Goal: Transaction & Acquisition: Purchase product/service

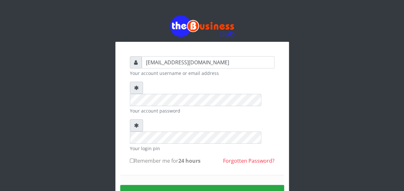
type input "[EMAIL_ADDRESS][DOMAIN_NAME]"
click at [132, 159] on input "Remember me for 24 hours" at bounding box center [132, 161] width 4 height 4
checkbox input "true"
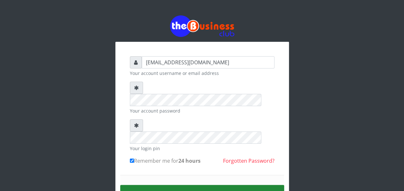
click at [203, 185] on button "Sign in" at bounding box center [202, 193] width 164 height 16
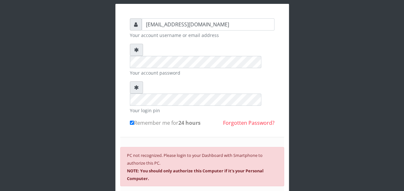
scroll to position [39, 0]
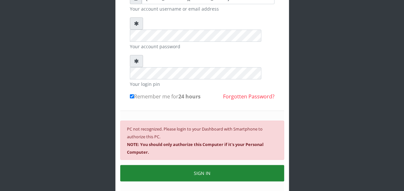
scroll to position [77, 0]
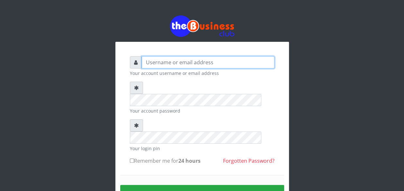
type input "lovethopeyemi6@gmail.com"
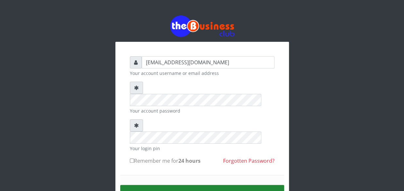
click at [200, 185] on button "Sign in" at bounding box center [202, 193] width 164 height 16
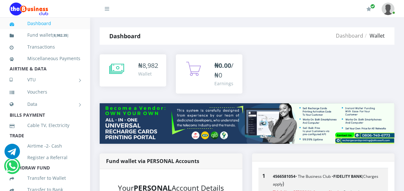
scroll to position [64, 0]
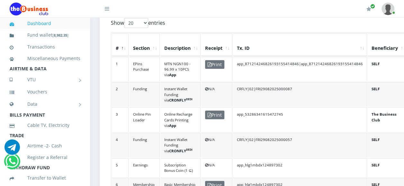
scroll to position [180, 0]
click at [215, 60] on span "Print" at bounding box center [214, 64] width 19 height 9
click at [39, 99] on link "Vouchers" at bounding box center [45, 92] width 71 height 15
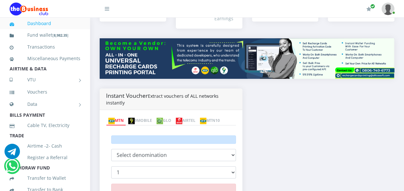
scroll to position [77, 0]
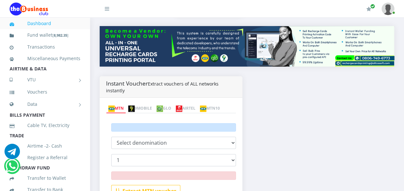
click at [198, 113] on link "MTN10" at bounding box center [210, 108] width 24 height 9
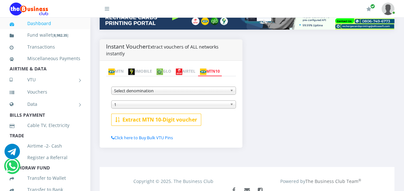
scroll to position [116, 0]
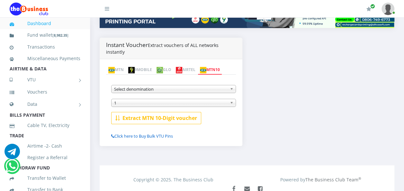
click at [161, 139] on link "Click here to Buy Bulk VTU Pins" at bounding box center [142, 136] width 62 height 6
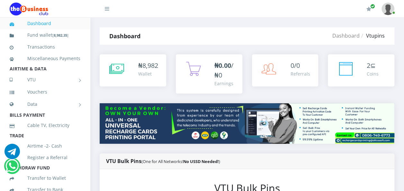
click at [81, 152] on li "Airtime -2- Cash" at bounding box center [45, 146] width 90 height 12
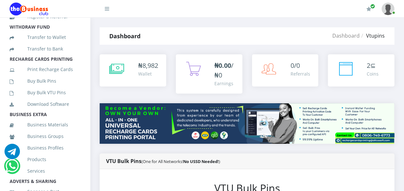
scroll to position [142, 0]
click at [51, 75] on link "Print Recharge Cards" at bounding box center [45, 68] width 71 height 15
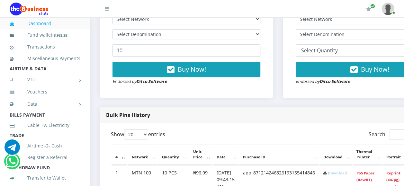
scroll to position [257, 0]
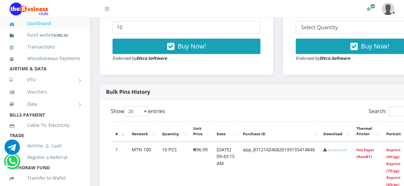
click at [342, 150] on link "Download" at bounding box center [337, 150] width 19 height 5
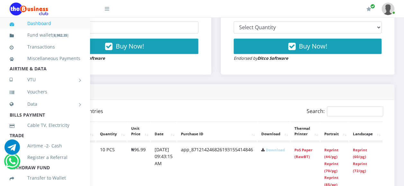
scroll to position [257, 71]
click at [332, 151] on link "Reprint (44/pg)" at bounding box center [332, 154] width 14 height 12
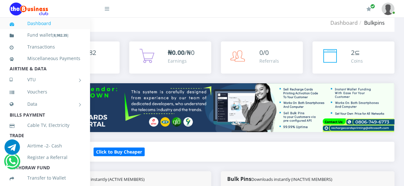
scroll to position [0, 71]
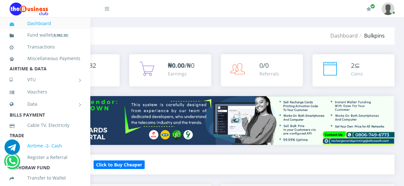
click at [69, 152] on link "Airtime -2- Cash" at bounding box center [45, 146] width 71 height 15
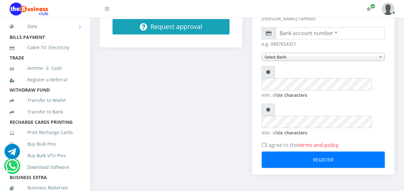
scroll to position [69, 0]
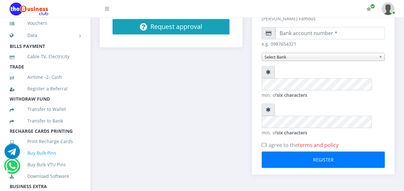
click at [45, 160] on link "Buy Bulk Pins" at bounding box center [45, 153] width 71 height 15
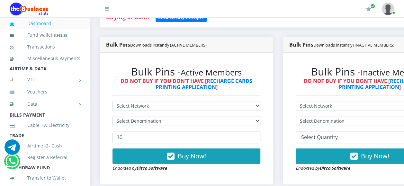
scroll to position [154, 0]
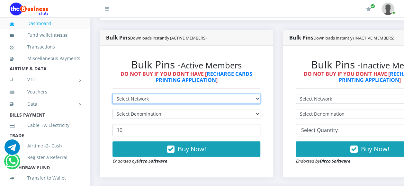
click at [261, 99] on select "Select Network MTN Globacom 9Mobile Airtel" at bounding box center [187, 99] width 148 height 10
select select "MTN"
click at [113, 95] on select "Select Network MTN Globacom 9Mobile Airtel" at bounding box center [187, 99] width 148 height 10
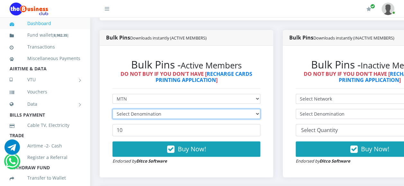
click at [261, 114] on select "Select Denomination" at bounding box center [187, 114] width 148 height 10
select select "484.95-500"
click at [113, 110] on select "Select Denomination MTN NGN100 - ₦96.99 MTN NGN200 - ₦193.98 MTN NGN400 - ₦387.…" at bounding box center [187, 114] width 148 height 10
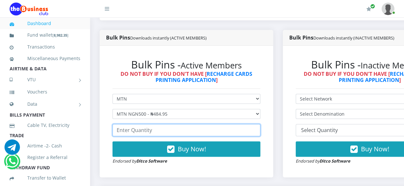
click at [151, 132] on input "number" at bounding box center [187, 130] width 148 height 12
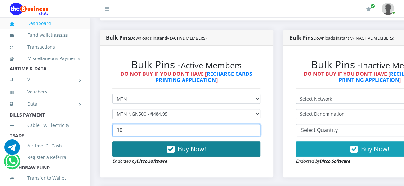
type input "10"
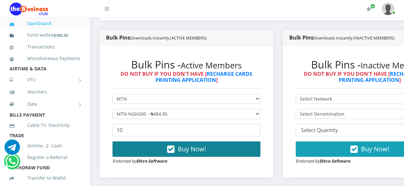
click at [190, 155] on button "Buy Now!" at bounding box center [187, 149] width 148 height 15
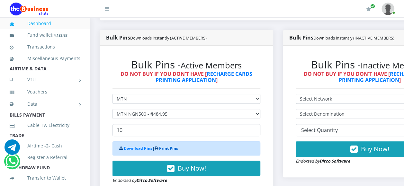
click at [169, 148] on link "Print Pins" at bounding box center [168, 148] width 19 height 5
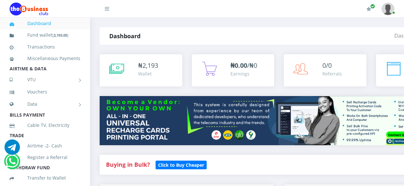
select select "MTN"
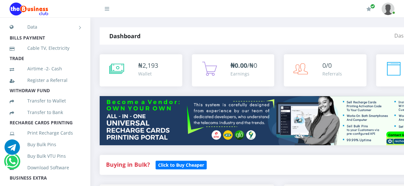
scroll to position [90, 0]
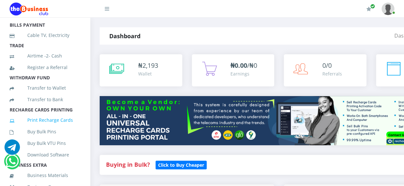
click at [46, 128] on link "Print Recharge Cards" at bounding box center [45, 120] width 71 height 15
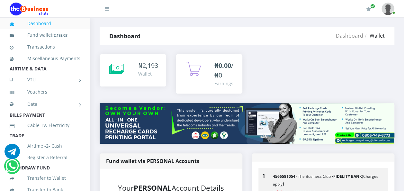
click at [44, 23] on link "Dashboard" at bounding box center [45, 23] width 71 height 15
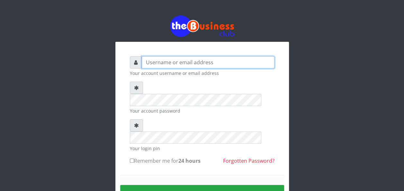
type input "lovethopeyemi6@gmail.com"
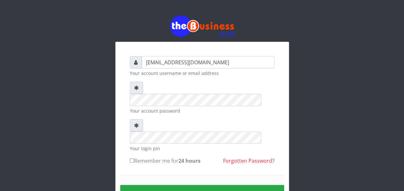
click at [141, 146] on form "lovethopeyemi6@gmail.com Your account username or email address Your account pa…" at bounding box center [202, 141] width 145 height 170
click at [133, 159] on input "Remember me for 24 hours" at bounding box center [132, 161] width 4 height 4
checkbox input "true"
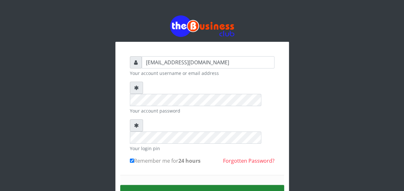
click at [216, 185] on button "Sign in" at bounding box center [202, 193] width 164 height 16
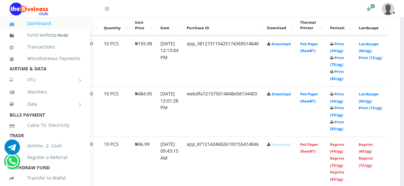
scroll to position [364, 64]
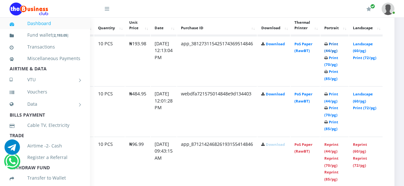
click at [338, 51] on link "Print (44/pg)" at bounding box center [332, 47] width 14 height 12
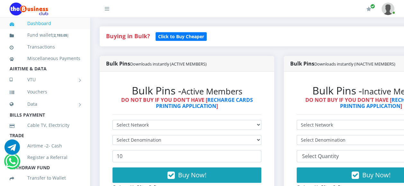
drag, startPoint x: 93, startPoint y: 83, endPoint x: 95, endPoint y: 102, distance: 19.5
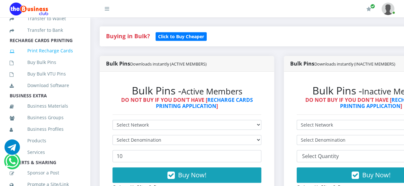
click at [50, 57] on link "Print Recharge Cards" at bounding box center [45, 50] width 71 height 15
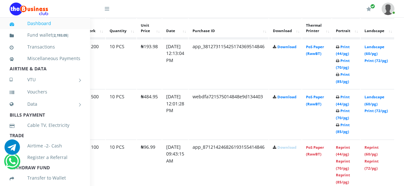
scroll to position [361, 64]
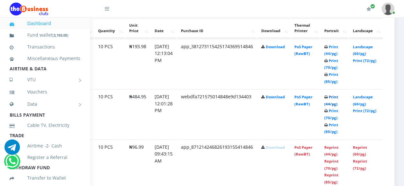
click at [338, 97] on link "Print (44/pg)" at bounding box center [332, 101] width 14 height 12
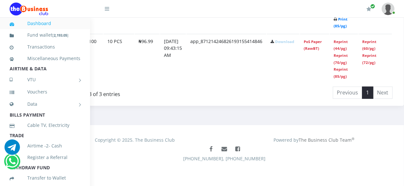
scroll to position [467, 64]
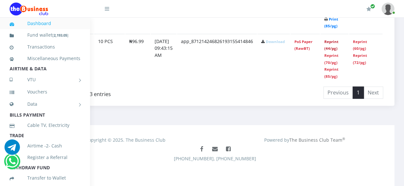
click at [339, 42] on link "Reprint (44/pg)" at bounding box center [332, 45] width 14 height 12
click at [339, 56] on link "Reprint (70/pg)" at bounding box center [332, 59] width 14 height 12
click at [338, 43] on link "Reprint (44/pg)" at bounding box center [332, 45] width 14 height 12
click at [339, 43] on link "Reprint (44/pg)" at bounding box center [332, 45] width 14 height 12
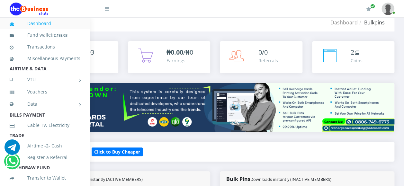
scroll to position [0, 64]
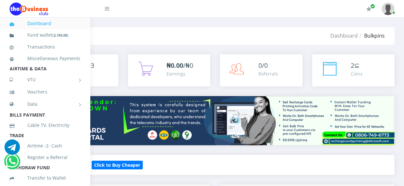
click at [39, 22] on link "Dashboard" at bounding box center [45, 23] width 71 height 15
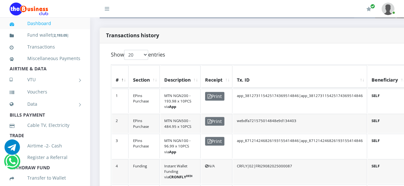
scroll to position [142, 0]
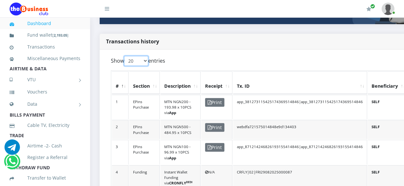
click at [147, 56] on select "20 50 100 All" at bounding box center [136, 61] width 24 height 10
